Goal: Navigation & Orientation: Find specific page/section

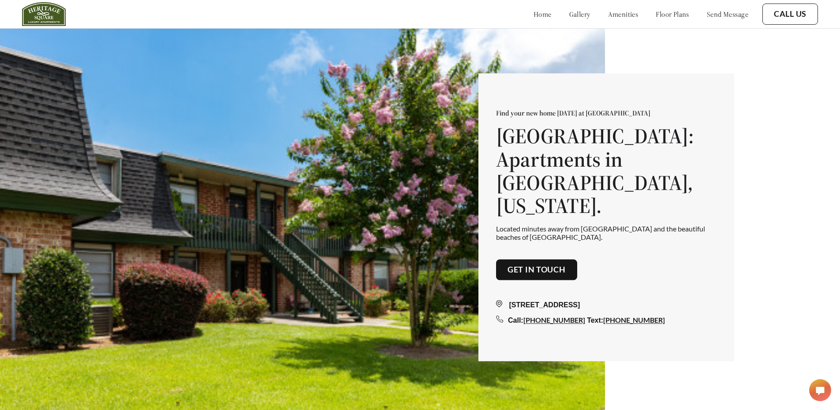
click at [656, 14] on link "floor plans" at bounding box center [673, 14] width 34 height 9
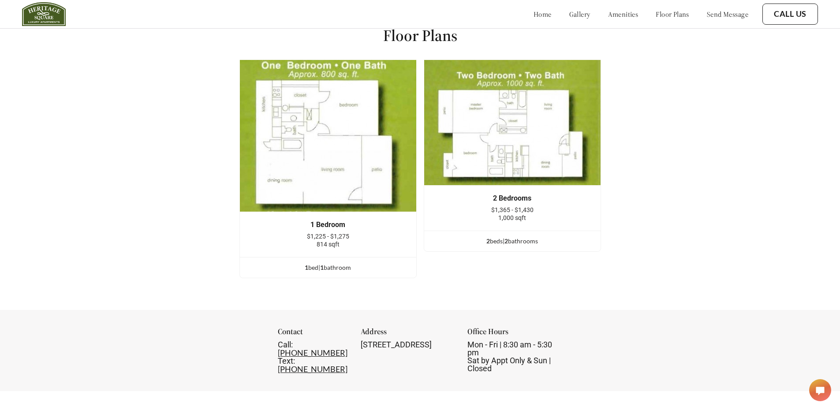
scroll to position [1222, 0]
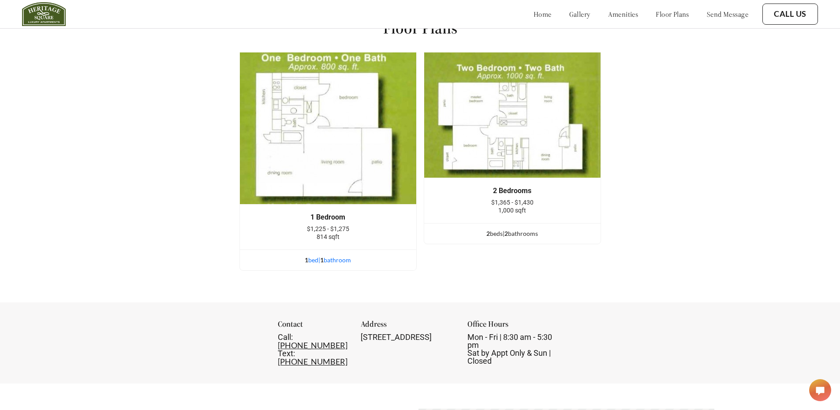
click at [333, 265] on div "1 bed | 1 bathroom" at bounding box center [328, 260] width 176 height 10
click at [308, 217] on div "1 Bedroom $1,225 - $1,275 814 sqft" at bounding box center [328, 227] width 176 height 45
click at [346, 145] on img at bounding box center [327, 128] width 177 height 153
click at [341, 265] on div "1 bed | 1 bathroom" at bounding box center [328, 260] width 176 height 10
click at [497, 239] on div "2 bed s | 2 bathroom s" at bounding box center [512, 234] width 176 height 10
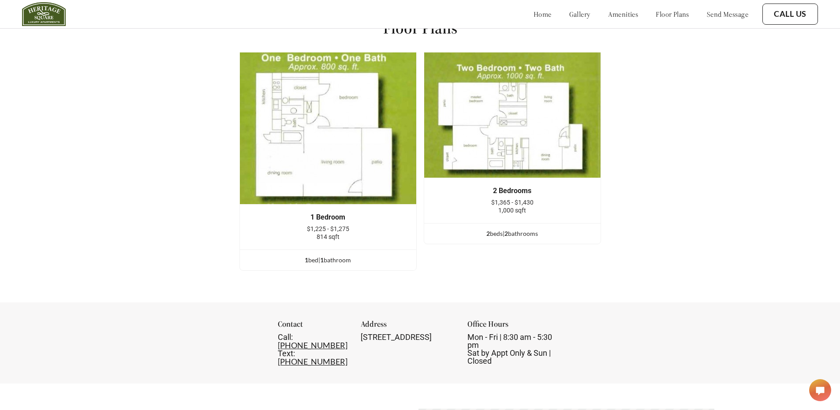
click at [496, 175] on img at bounding box center [512, 115] width 177 height 126
click at [506, 195] on div "2 Bedrooms" at bounding box center [513, 191] width 150 height 8
click at [508, 214] on span "1,000 sqft" at bounding box center [512, 210] width 28 height 7
